Goal: Task Accomplishment & Management: Use online tool/utility

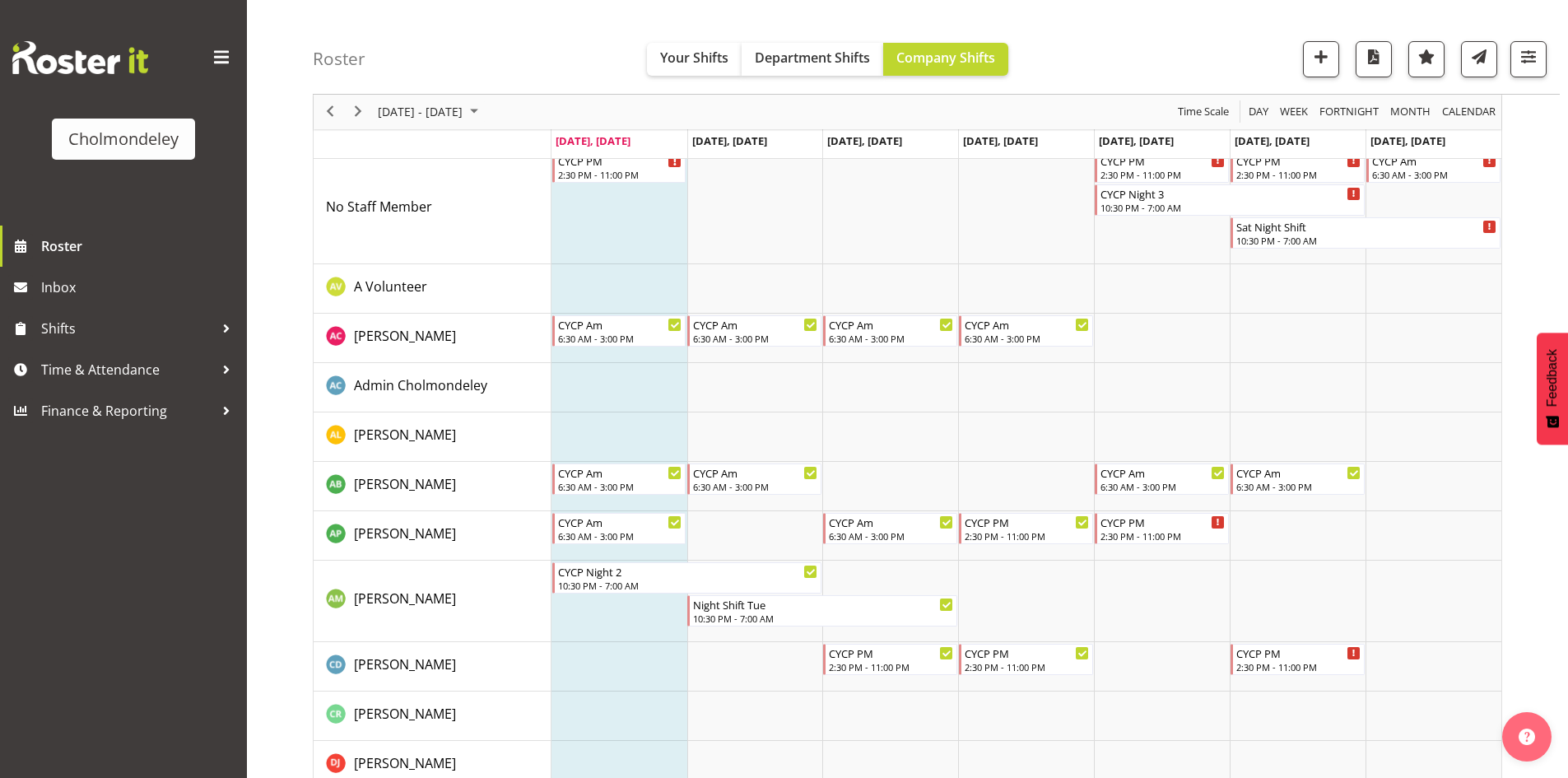
scroll to position [82, 0]
click at [362, 117] on span "Next" at bounding box center [358, 112] width 20 height 20
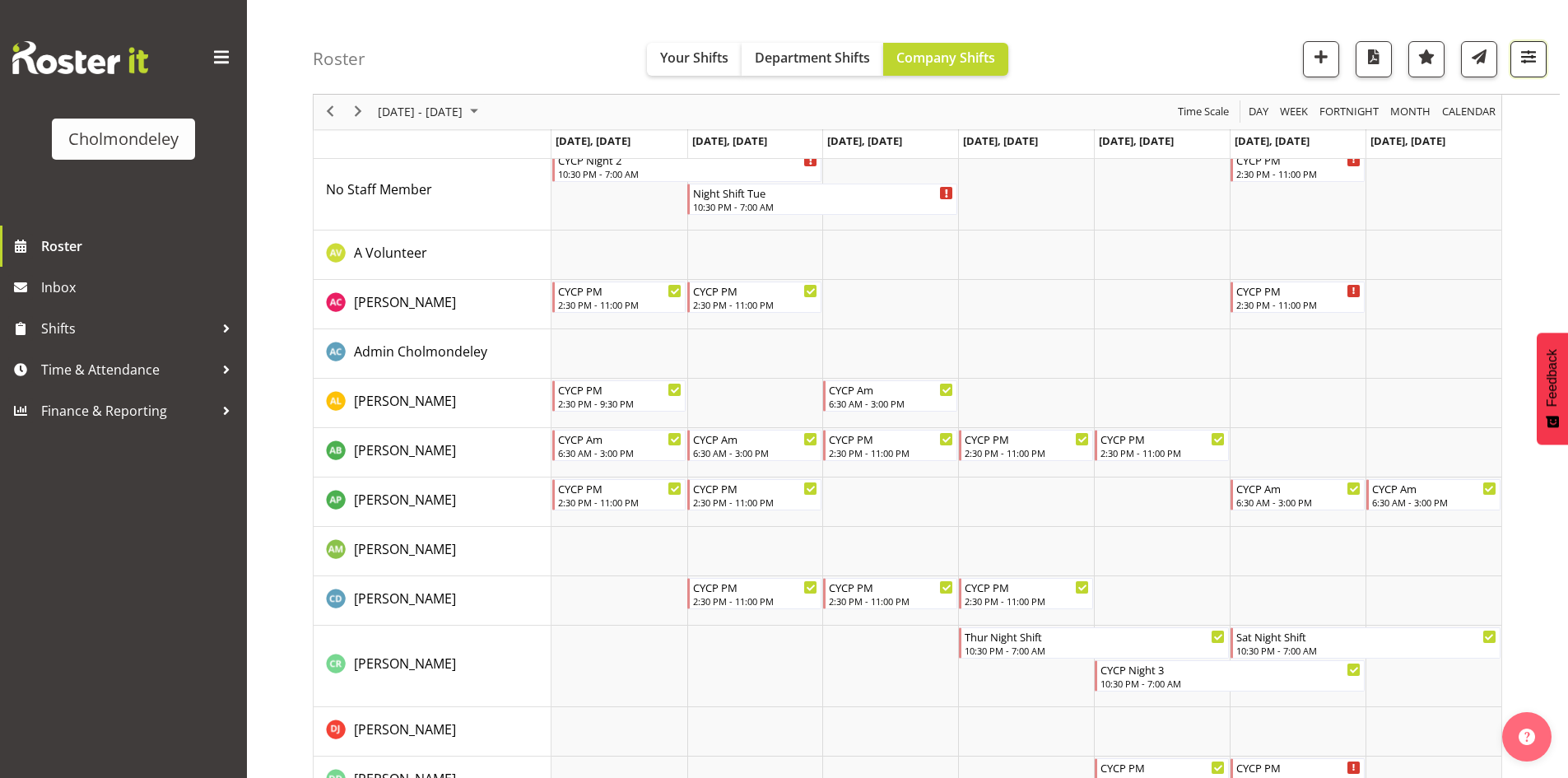
click at [1536, 61] on span "button" at bounding box center [1529, 57] width 21 height 21
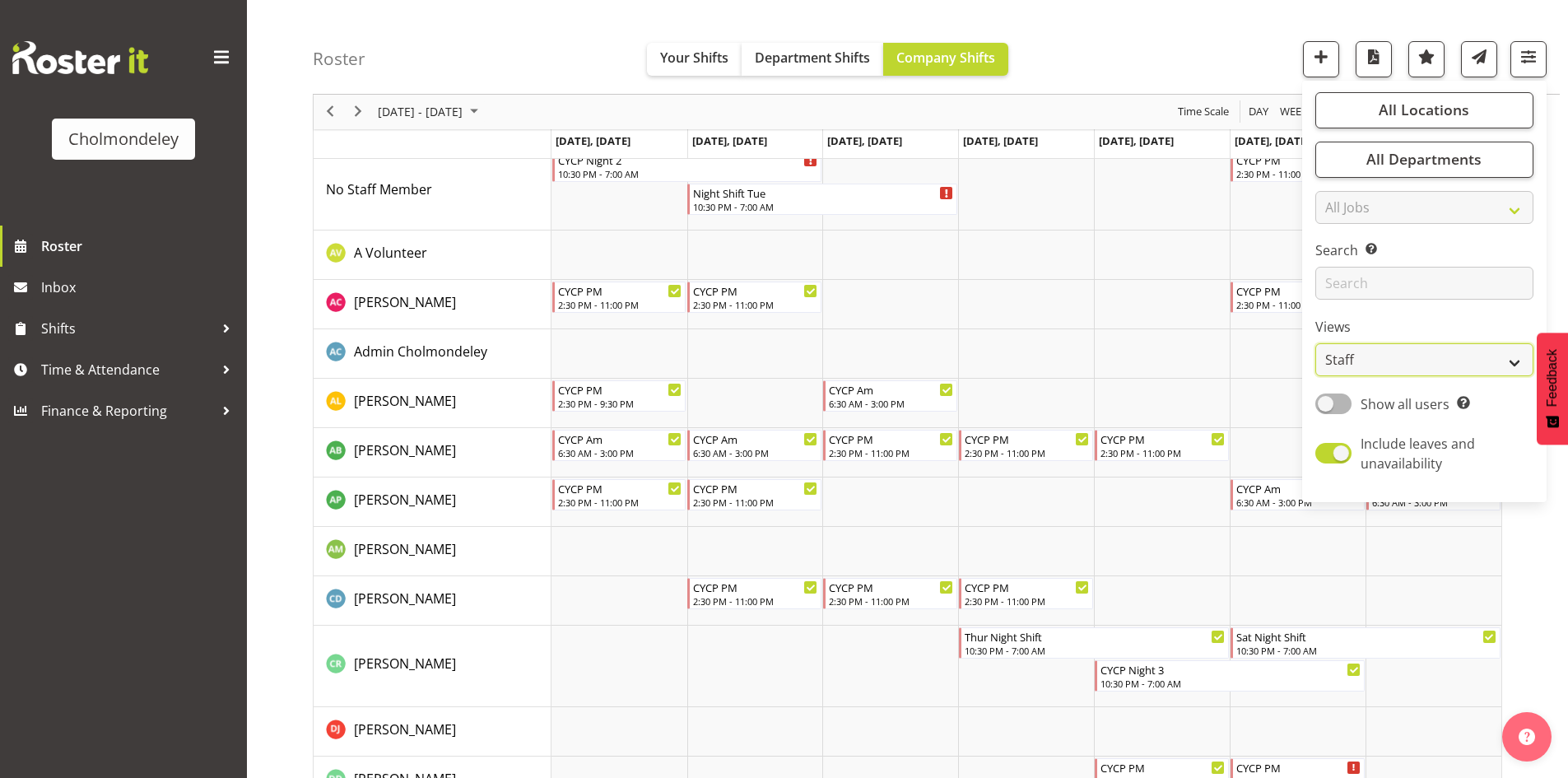
click at [1416, 347] on select "Staff Role Shift - Horizontal Shift - Vertical Staff - Location" at bounding box center [1424, 361] width 218 height 33
select select "shift"
click at [1317, 356] on select "Staff Role Shift - Horizontal Shift - Vertical Staff - Location" at bounding box center [1424, 361] width 218 height 33
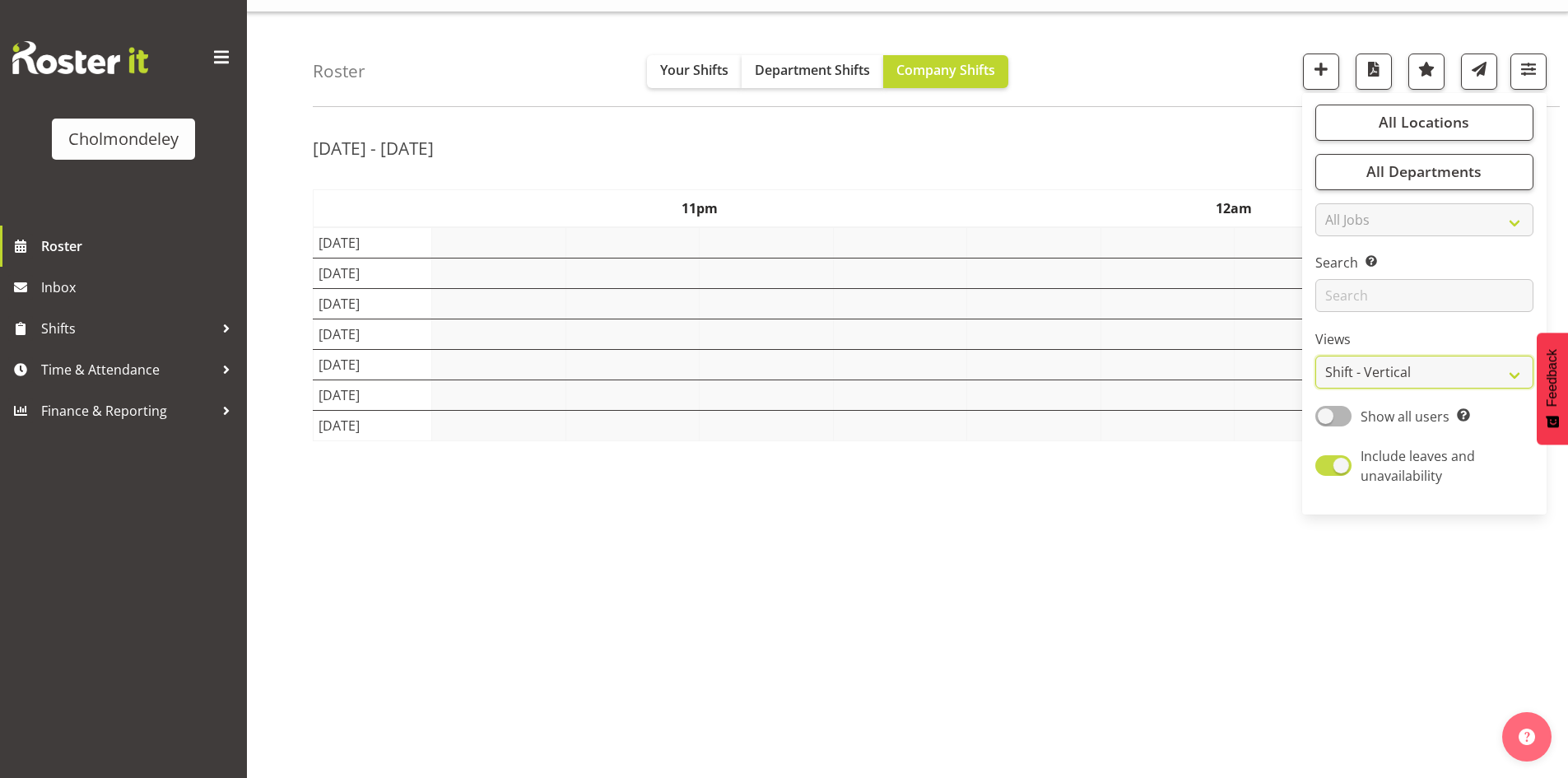
scroll to position [32, 0]
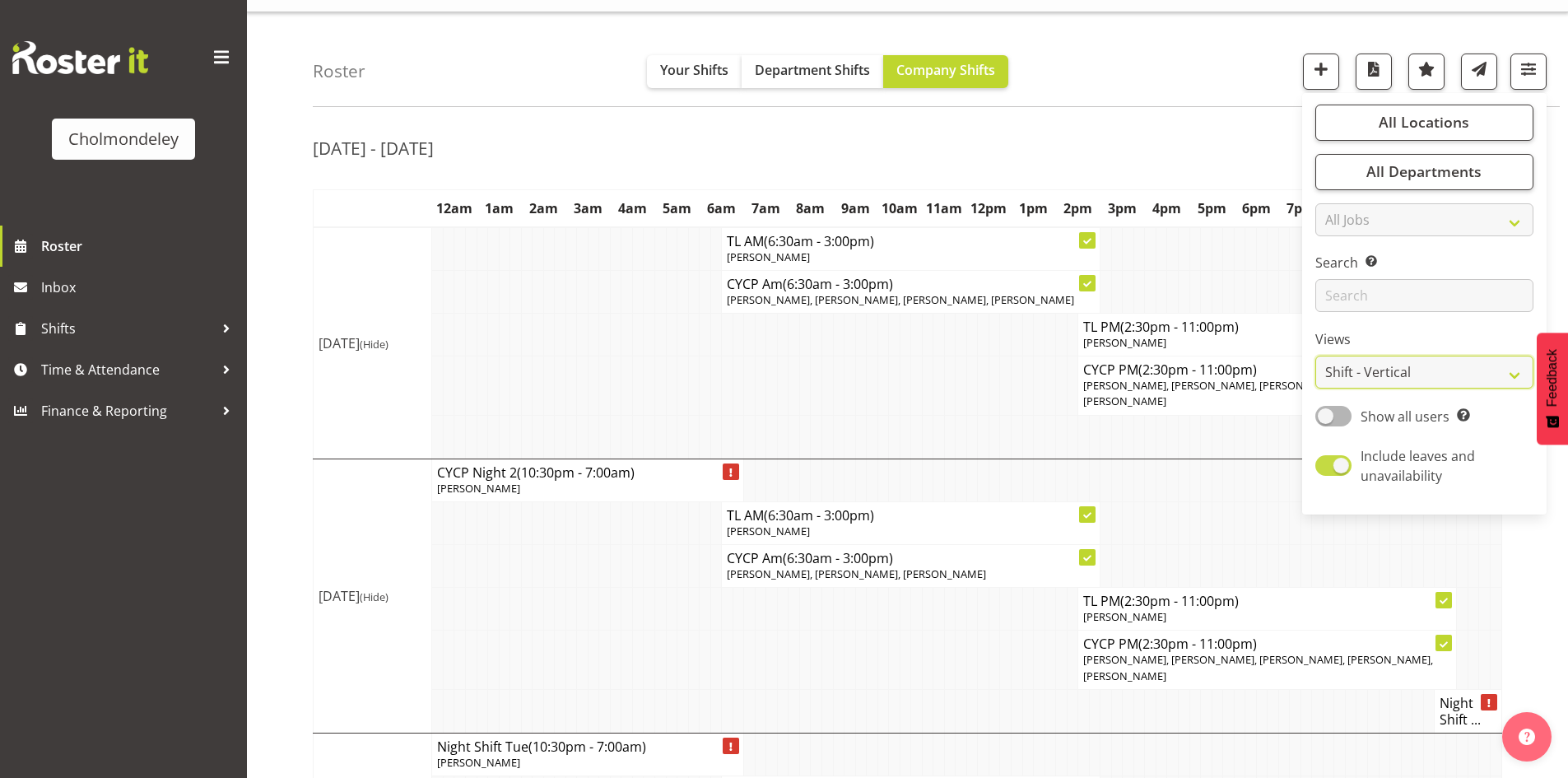
scroll to position [82, 0]
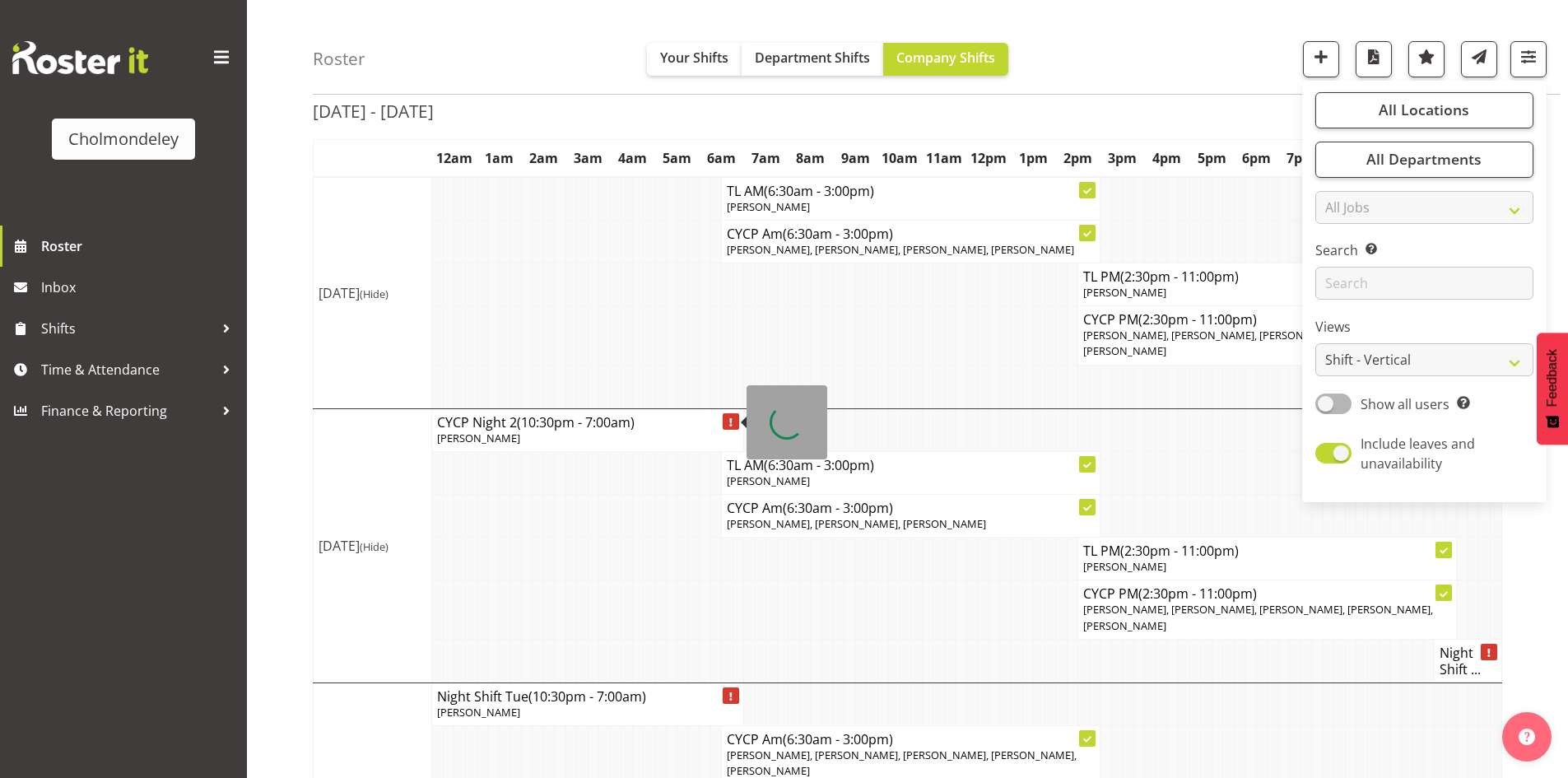
click at [341, 499] on td "[DATE] (Hide)" at bounding box center [372, 545] width 118 height 274
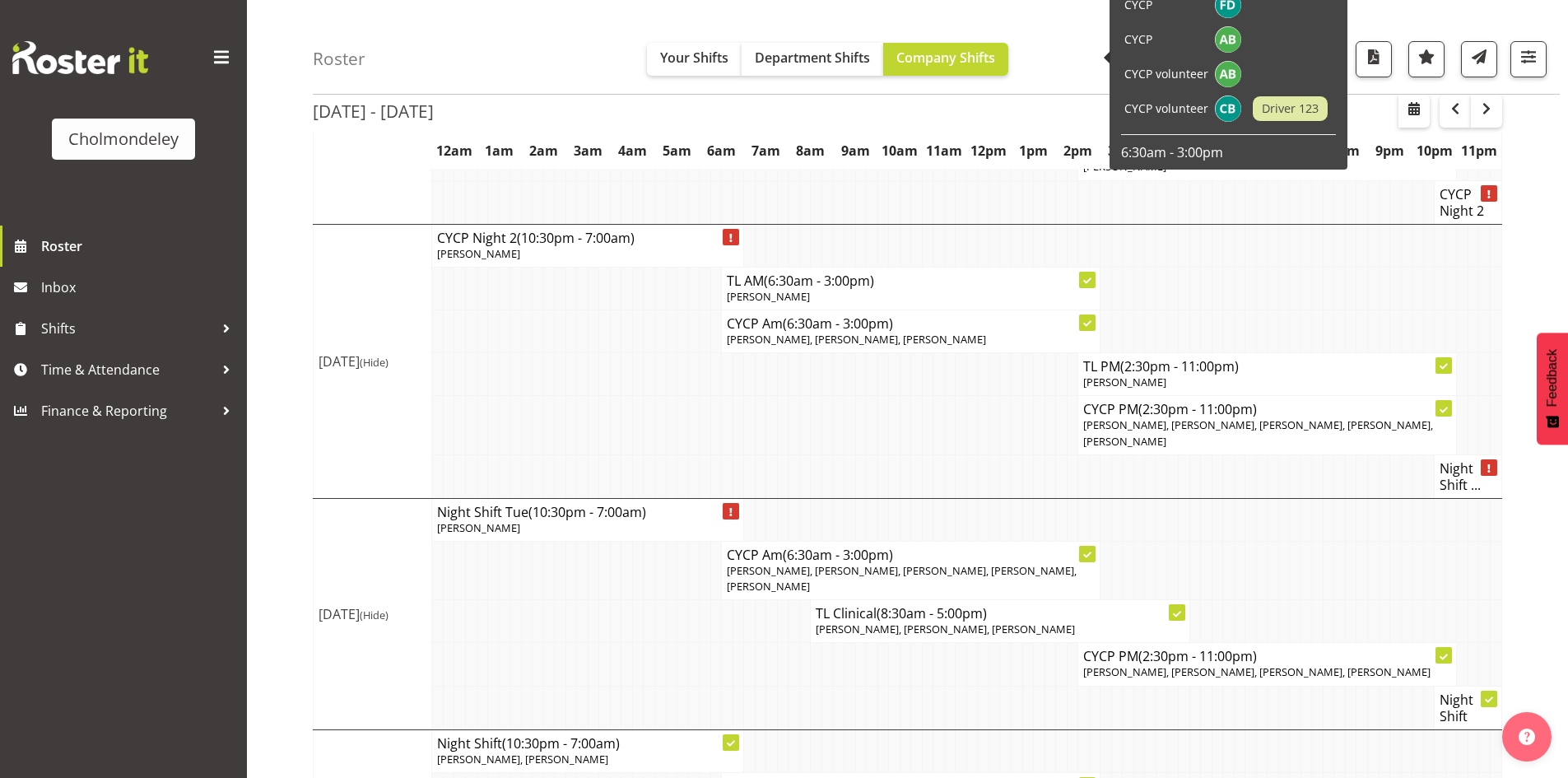
scroll to position [18, 0]
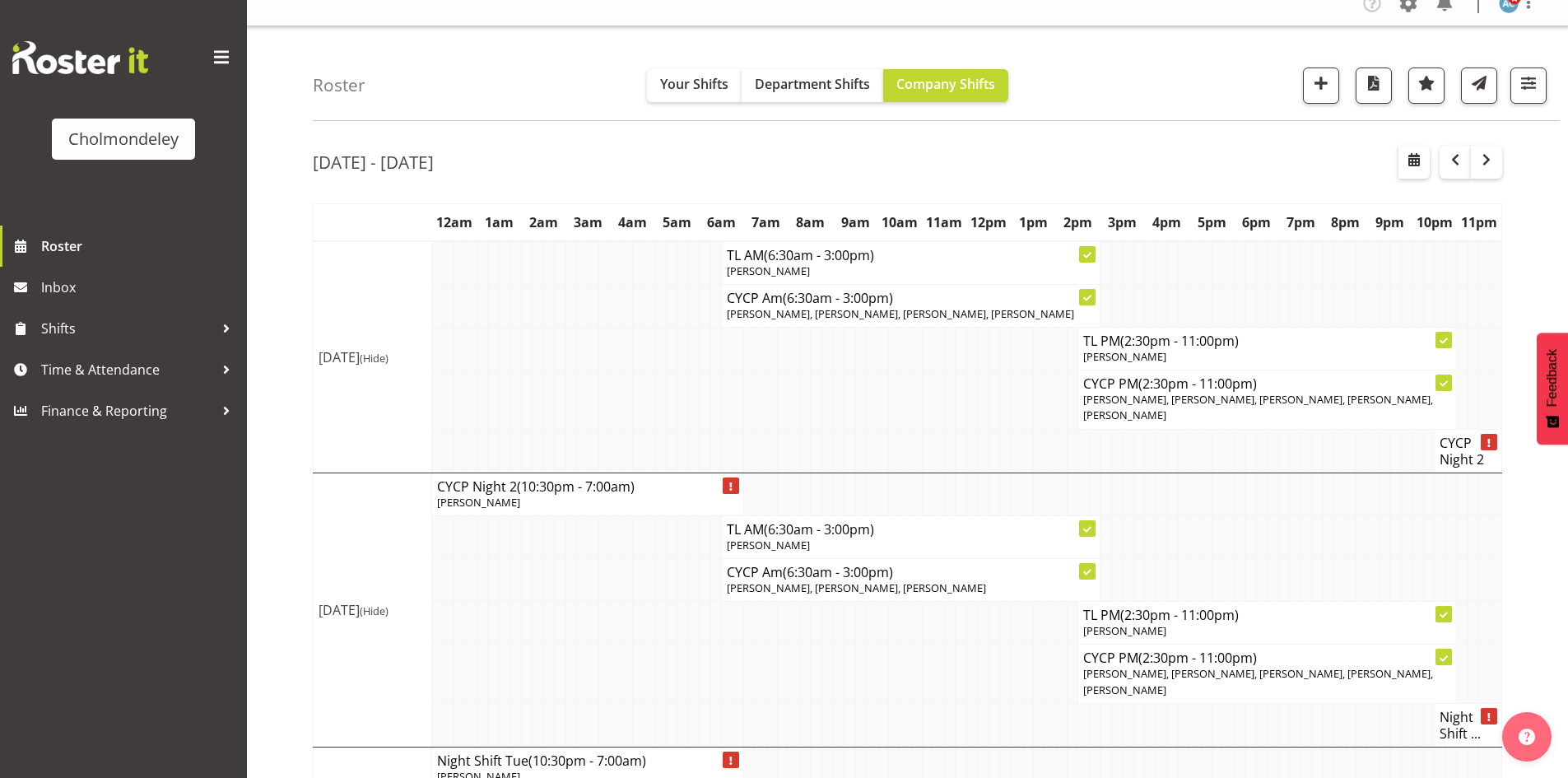
click at [1439, 168] on div at bounding box center [1451, 162] width 103 height 33
click at [1449, 163] on span "button" at bounding box center [1455, 159] width 20 height 20
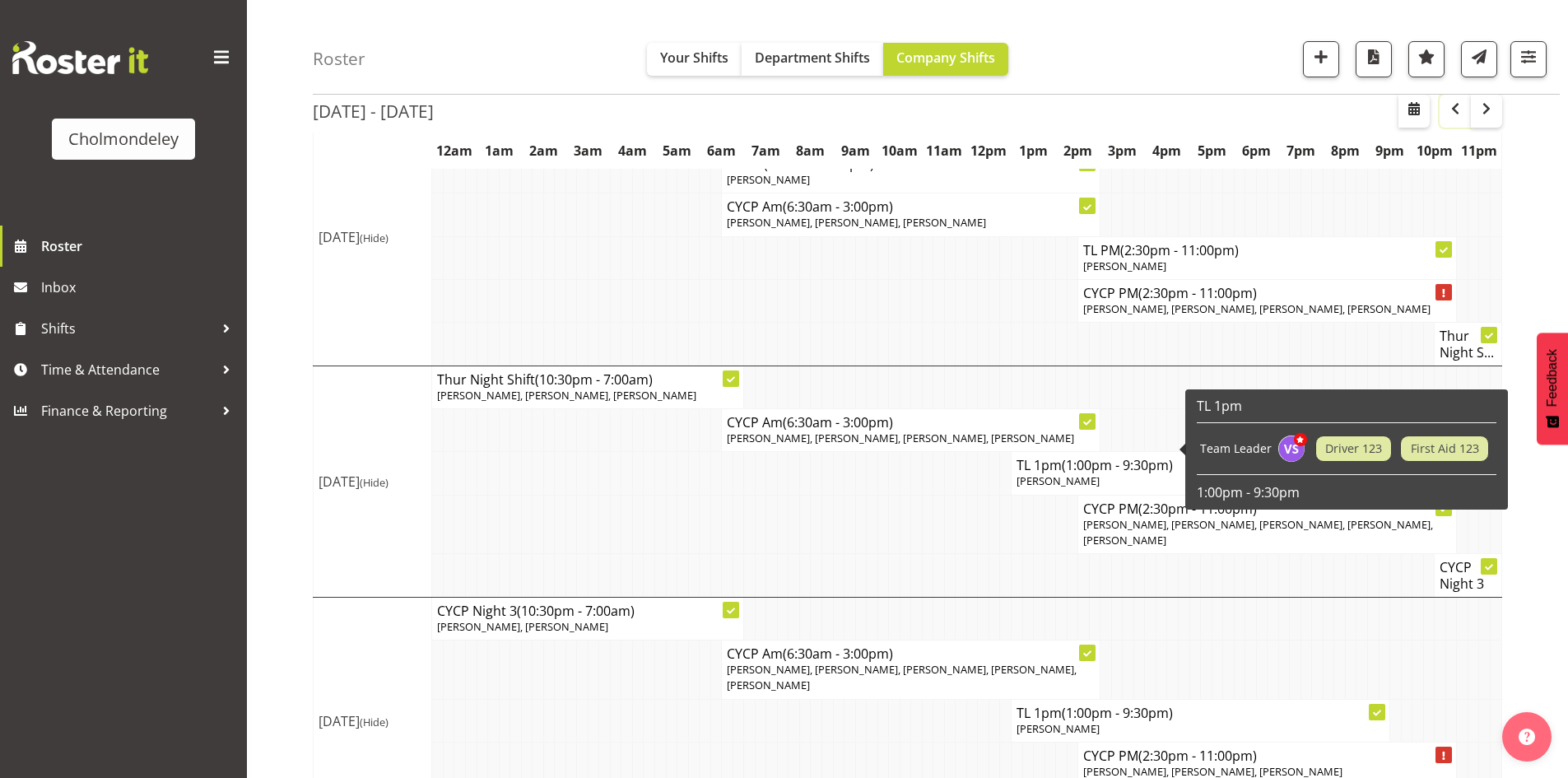
scroll to position [959, 0]
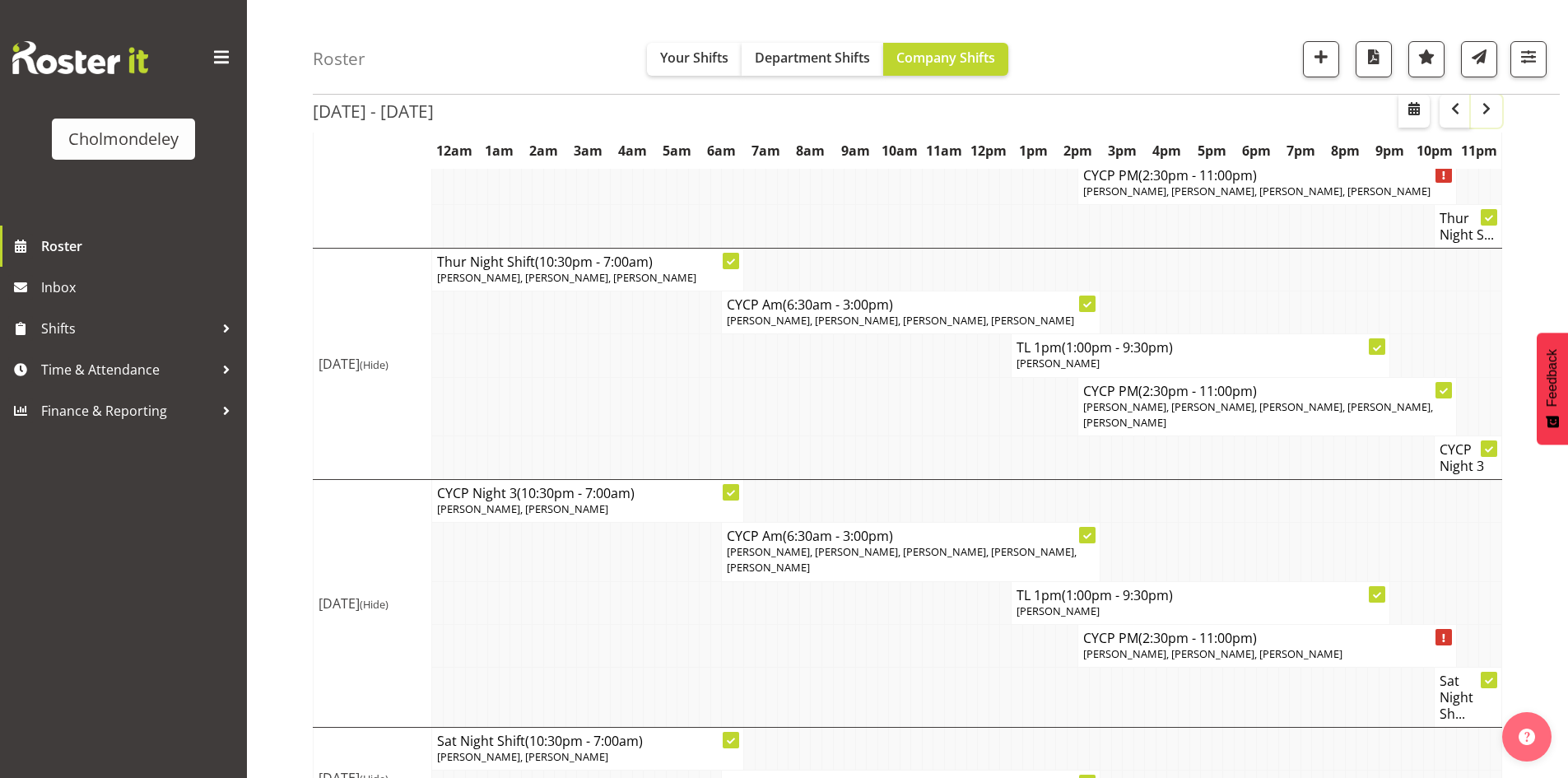
click at [1480, 104] on span "button" at bounding box center [1487, 109] width 20 height 20
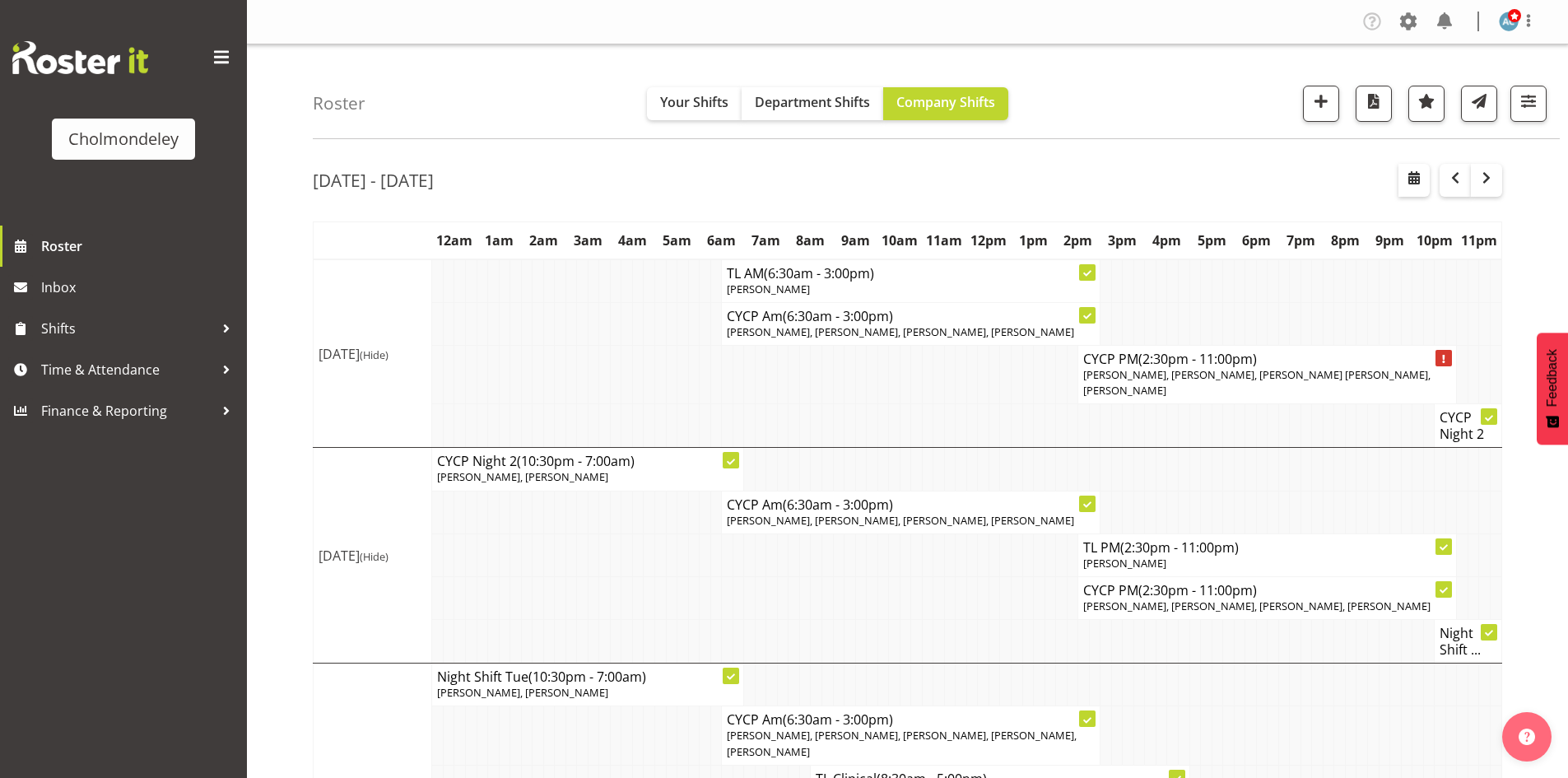
click at [1493, 187] on span "button" at bounding box center [1487, 178] width 20 height 20
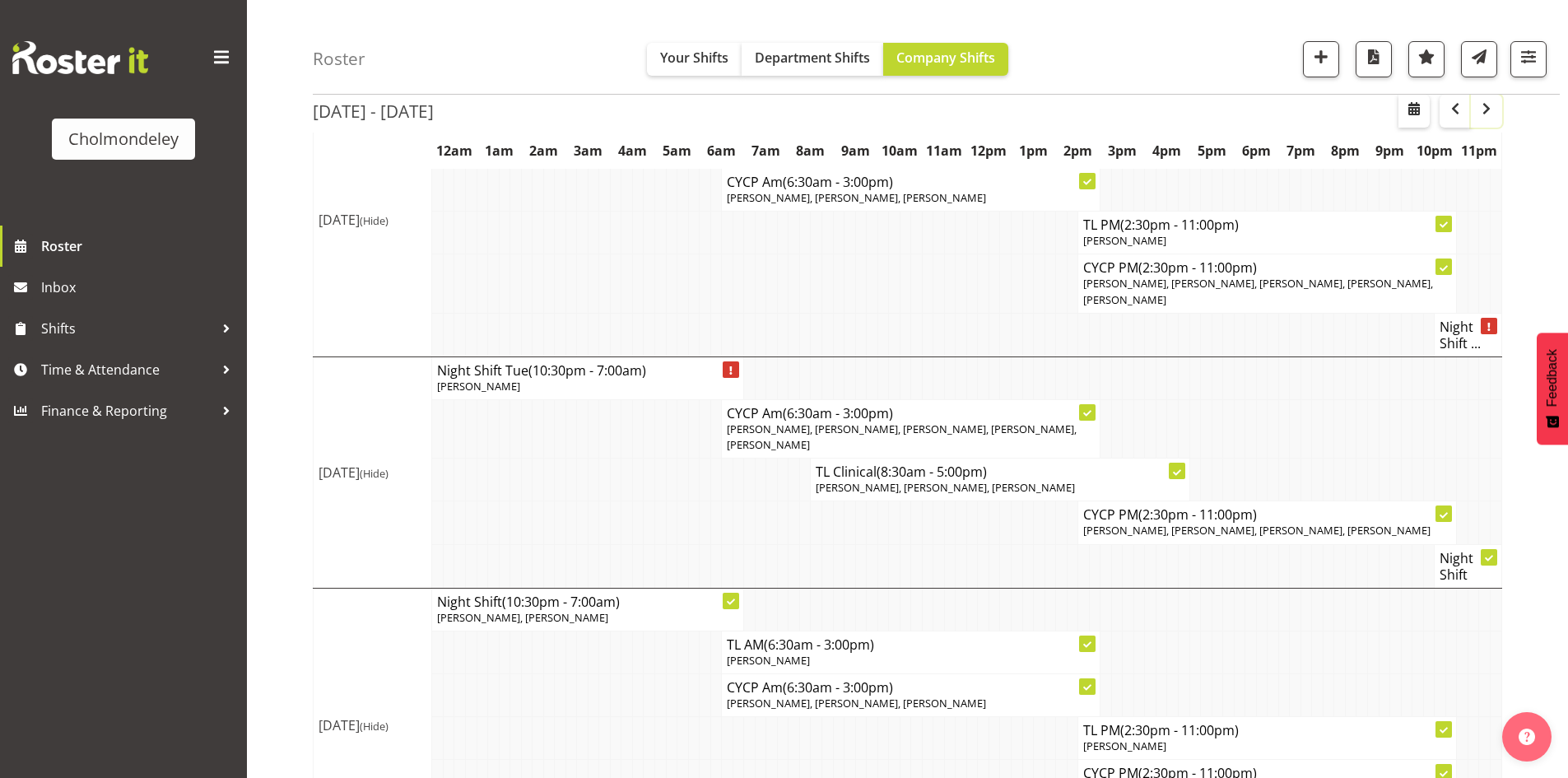
scroll to position [329, 0]
